Goal: Task Accomplishment & Management: Manage account settings

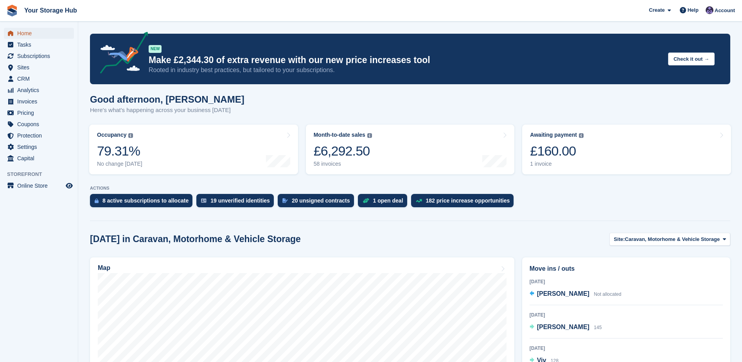
click at [25, 33] on span "Home" at bounding box center [40, 33] width 47 height 11
click at [222, 199] on div "19 unverified identities" at bounding box center [240, 200] width 59 height 6
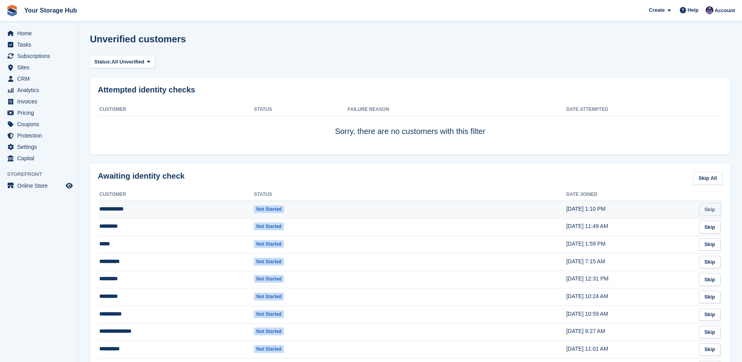
click at [711, 210] on link "Skip" at bounding box center [710, 209] width 22 height 13
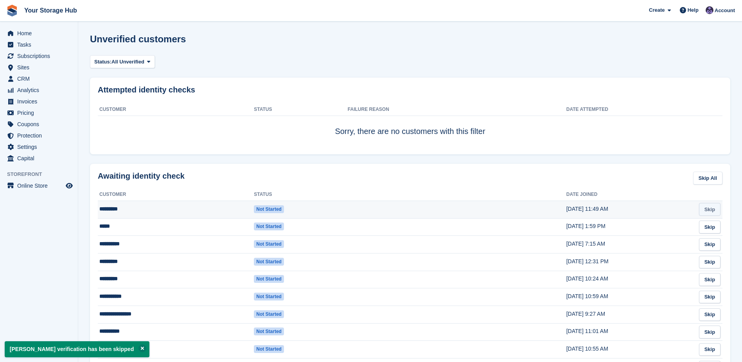
click at [704, 211] on link "Skip" at bounding box center [710, 209] width 22 height 13
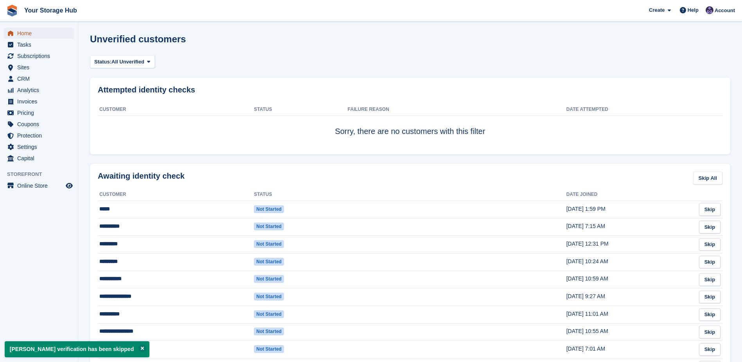
click at [31, 35] on span "Home" at bounding box center [40, 33] width 47 height 11
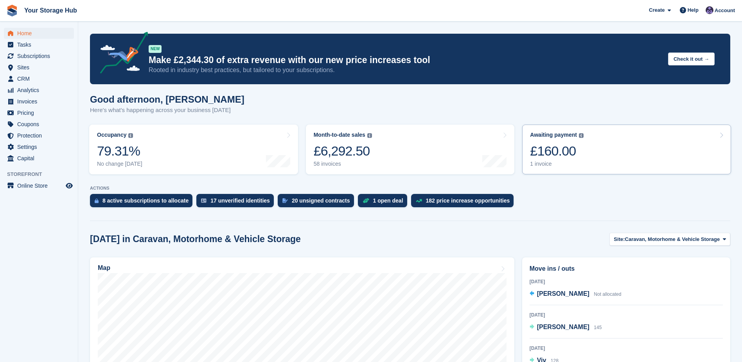
click at [547, 155] on div "£160.00" at bounding box center [557, 151] width 54 height 16
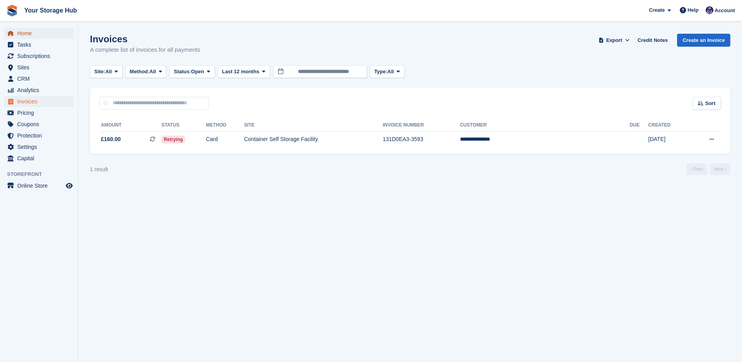
click at [24, 31] on span "Home" at bounding box center [40, 33] width 47 height 11
